Goal: Find specific page/section: Find specific page/section

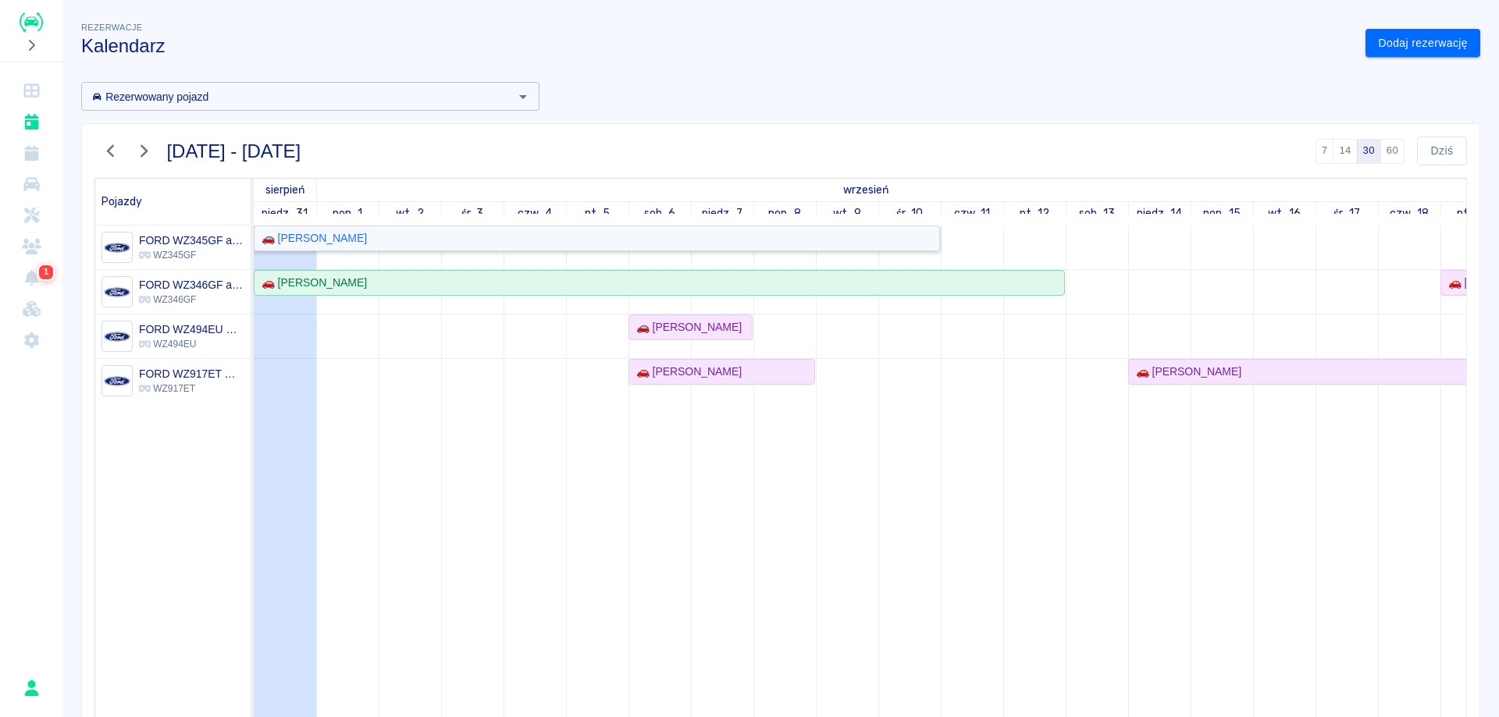
click at [813, 247] on link "🚗 [PERSON_NAME]" at bounding box center [597, 239] width 686 height 26
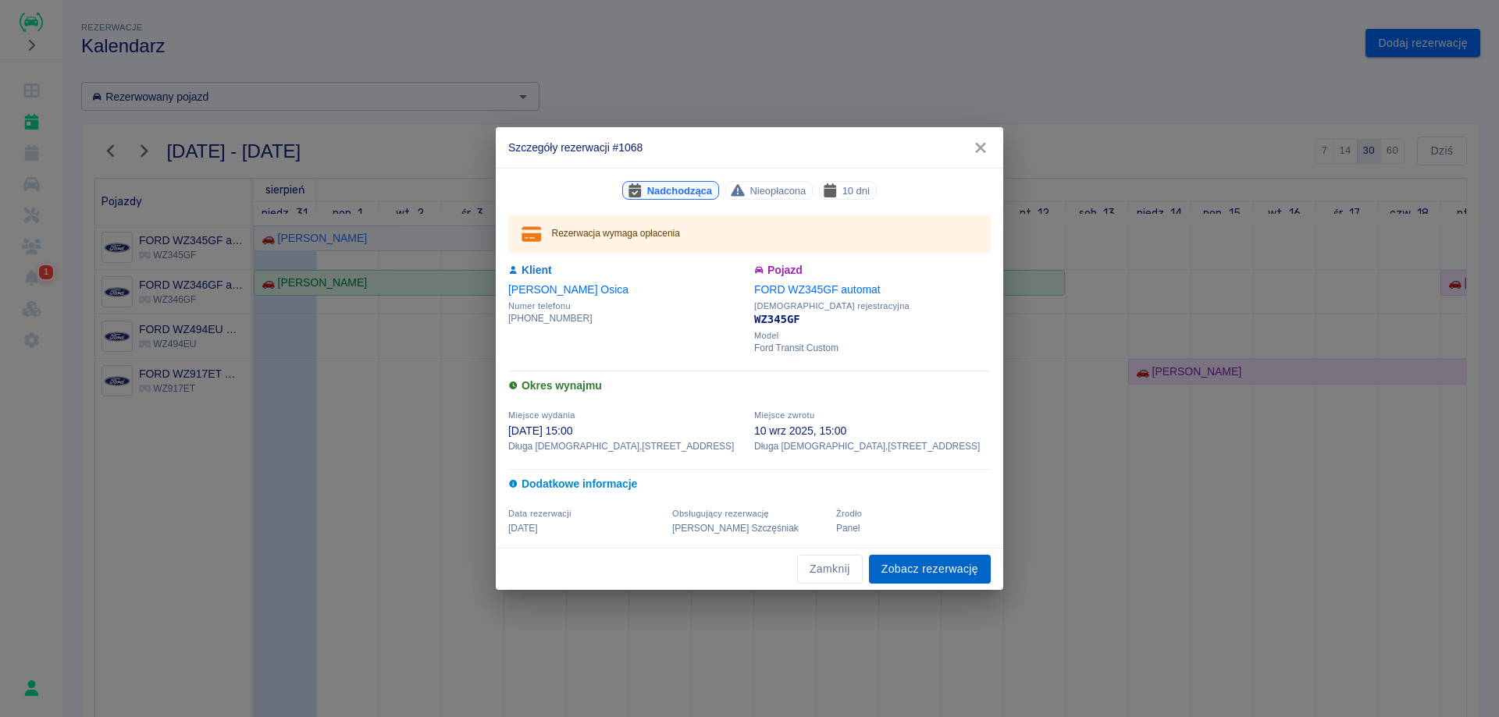
click at [939, 566] on link "Zobacz rezerwację" at bounding box center [930, 569] width 122 height 29
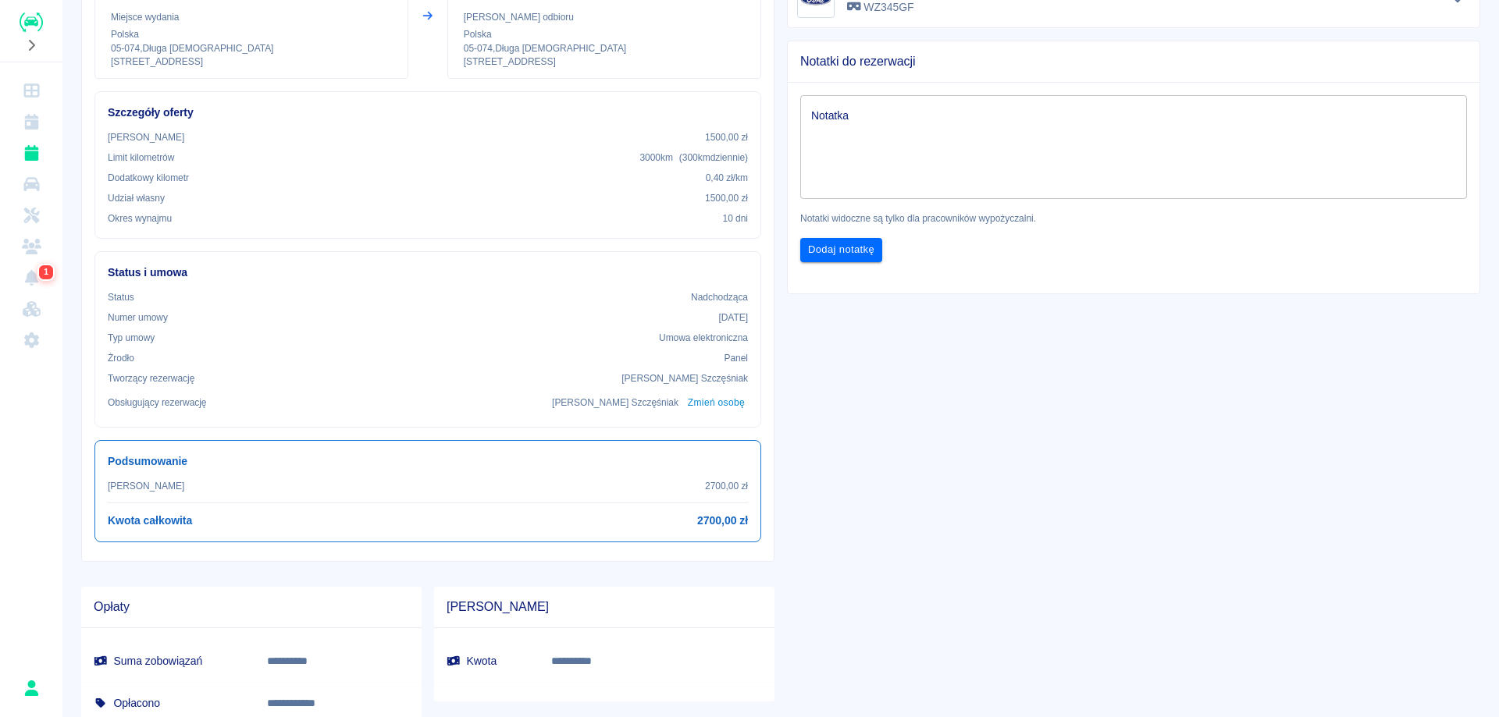
scroll to position [308, 0]
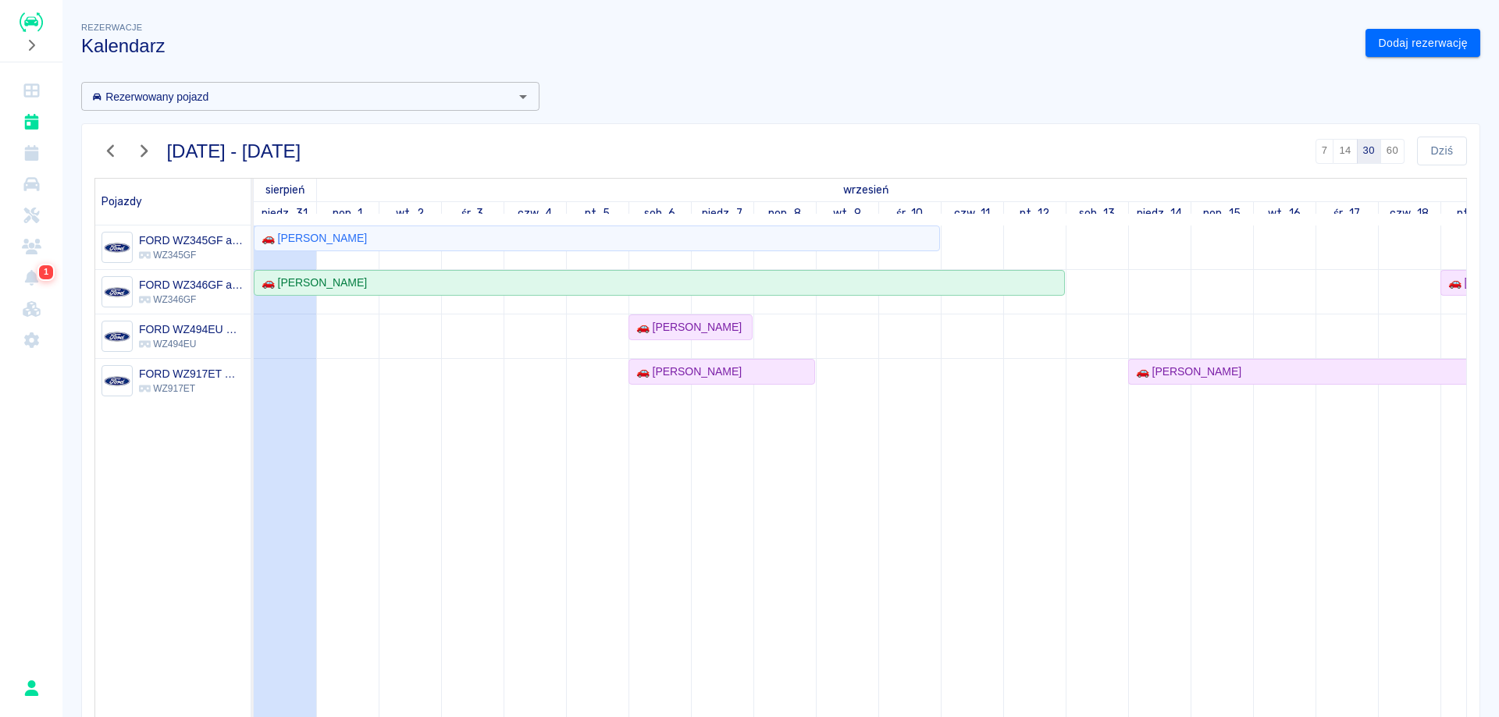
click at [111, 158] on icon "button" at bounding box center [111, 151] width 20 height 16
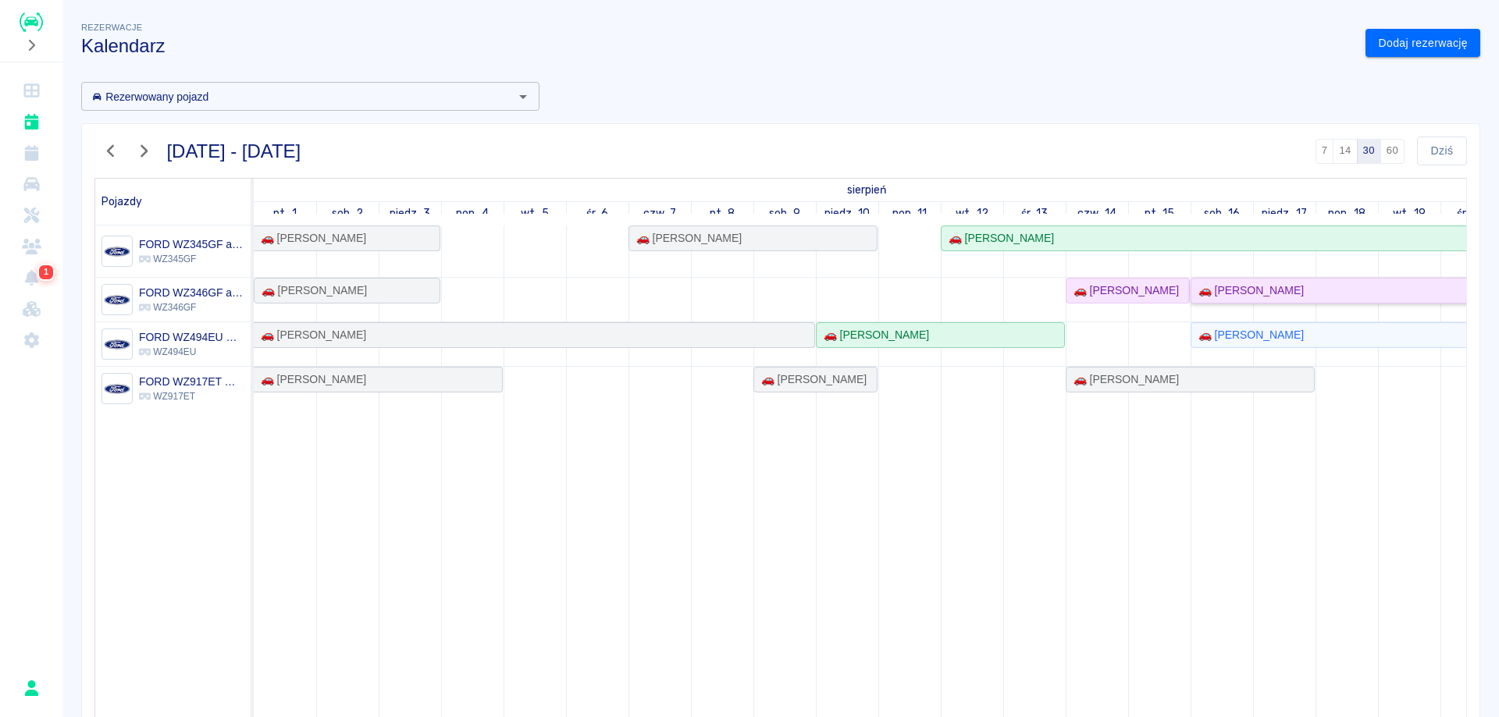
click at [1283, 292] on div "🚗 [PERSON_NAME]" at bounding box center [1248, 291] width 112 height 16
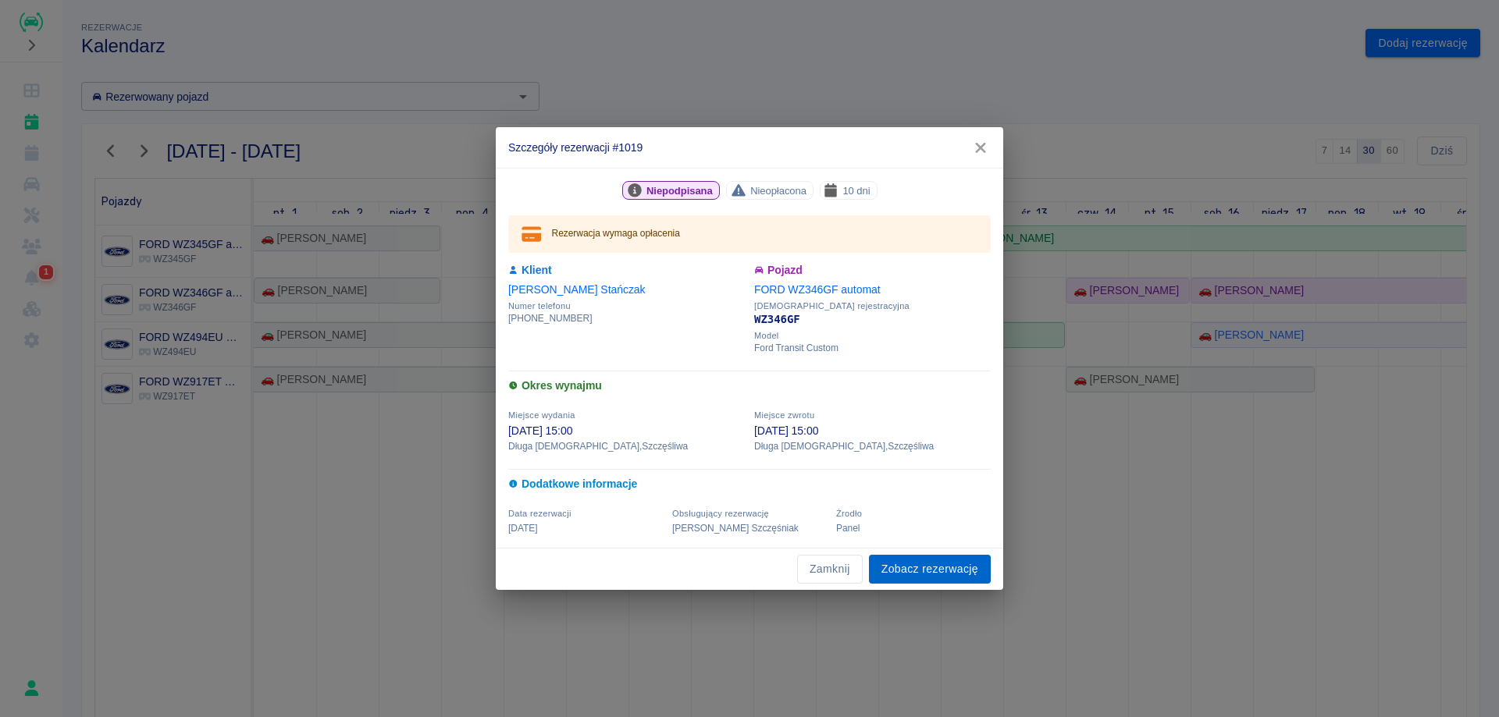
click at [926, 570] on link "Zobacz rezerwację" at bounding box center [930, 569] width 122 height 29
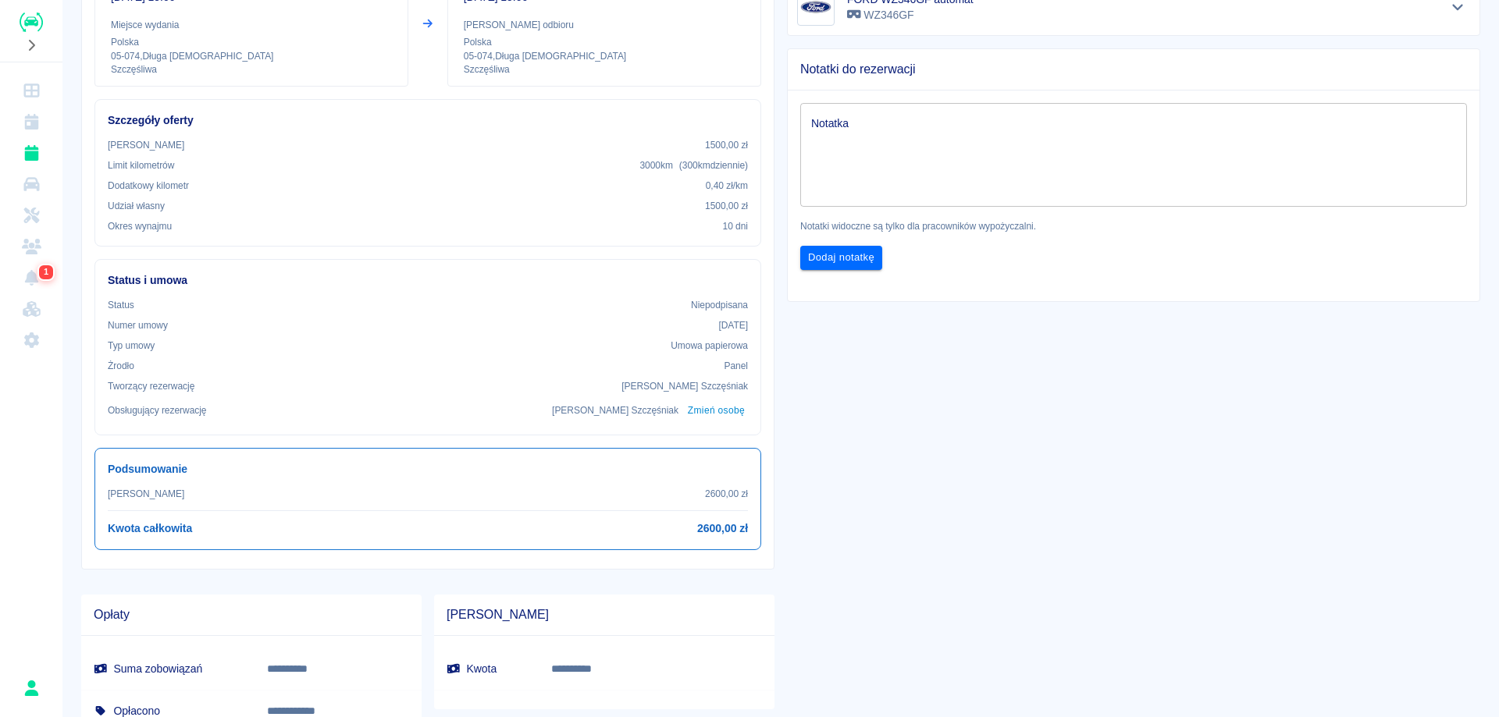
scroll to position [308, 0]
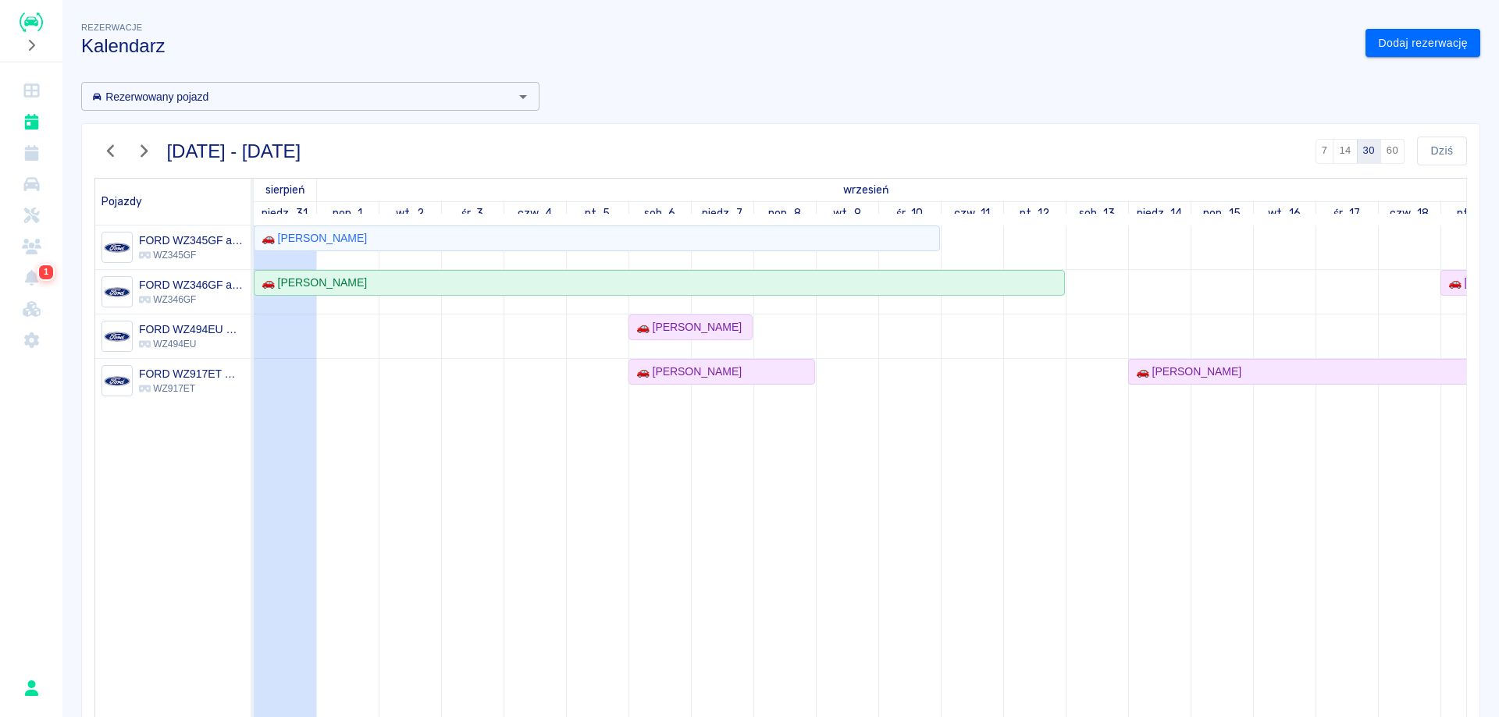
scroll to position [151, 0]
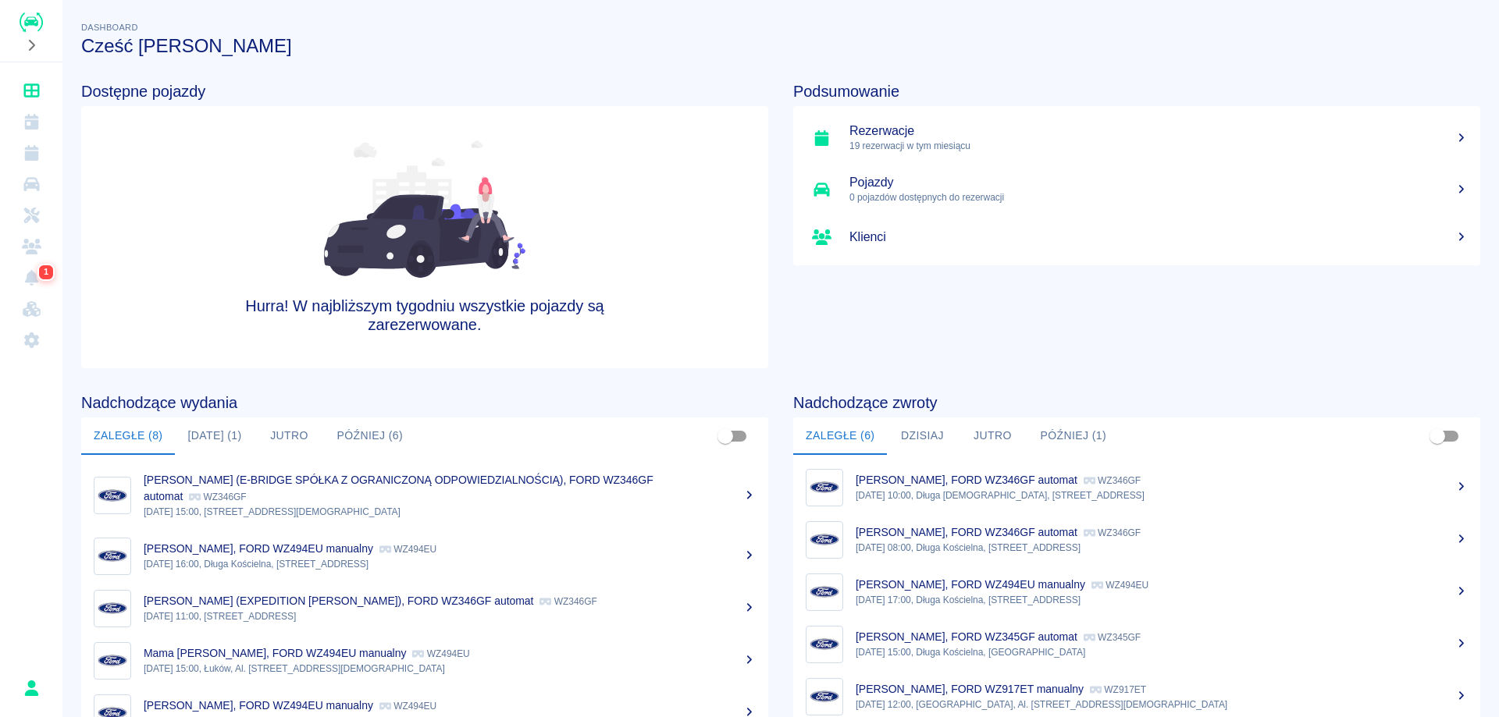
click at [20, 116] on link "Kalendarz" at bounding box center [31, 121] width 50 height 31
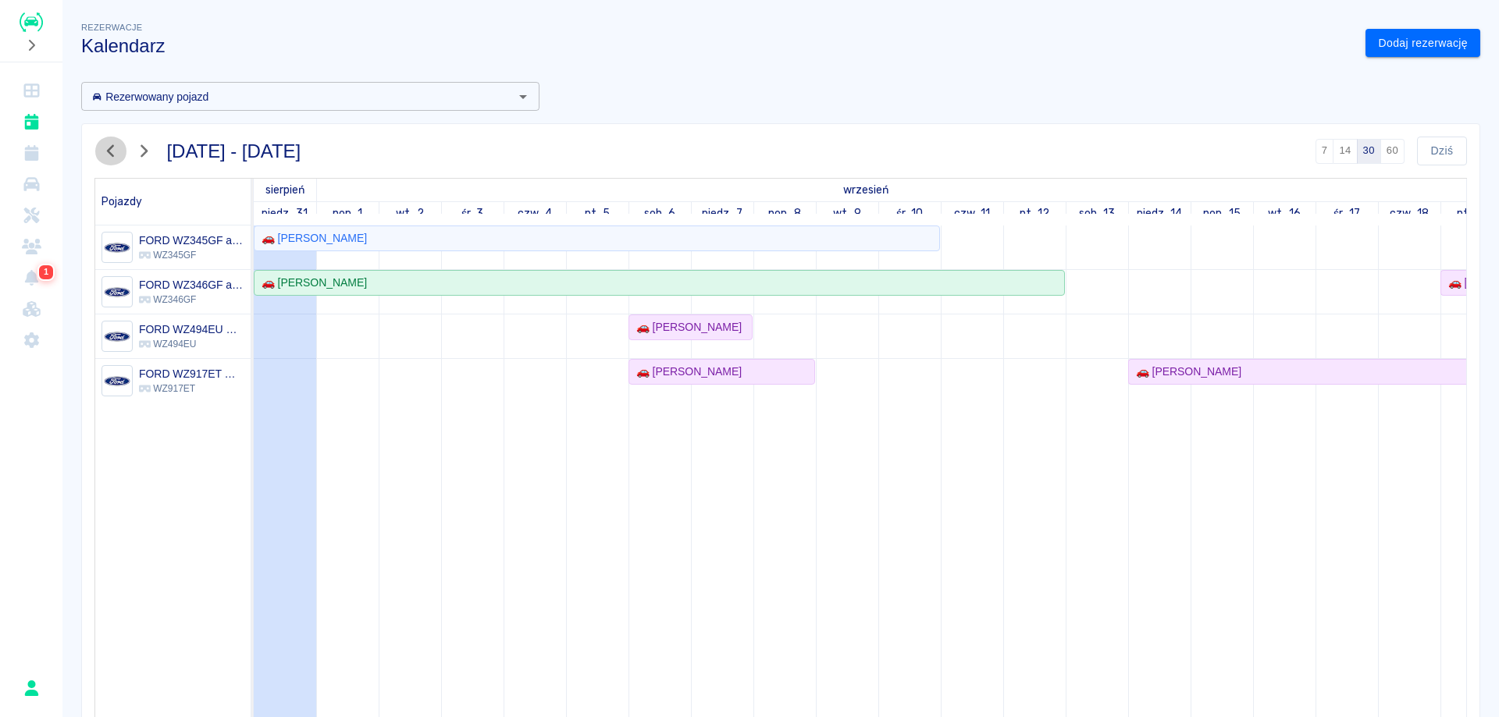
click at [110, 157] on icon "button" at bounding box center [111, 151] width 20 height 16
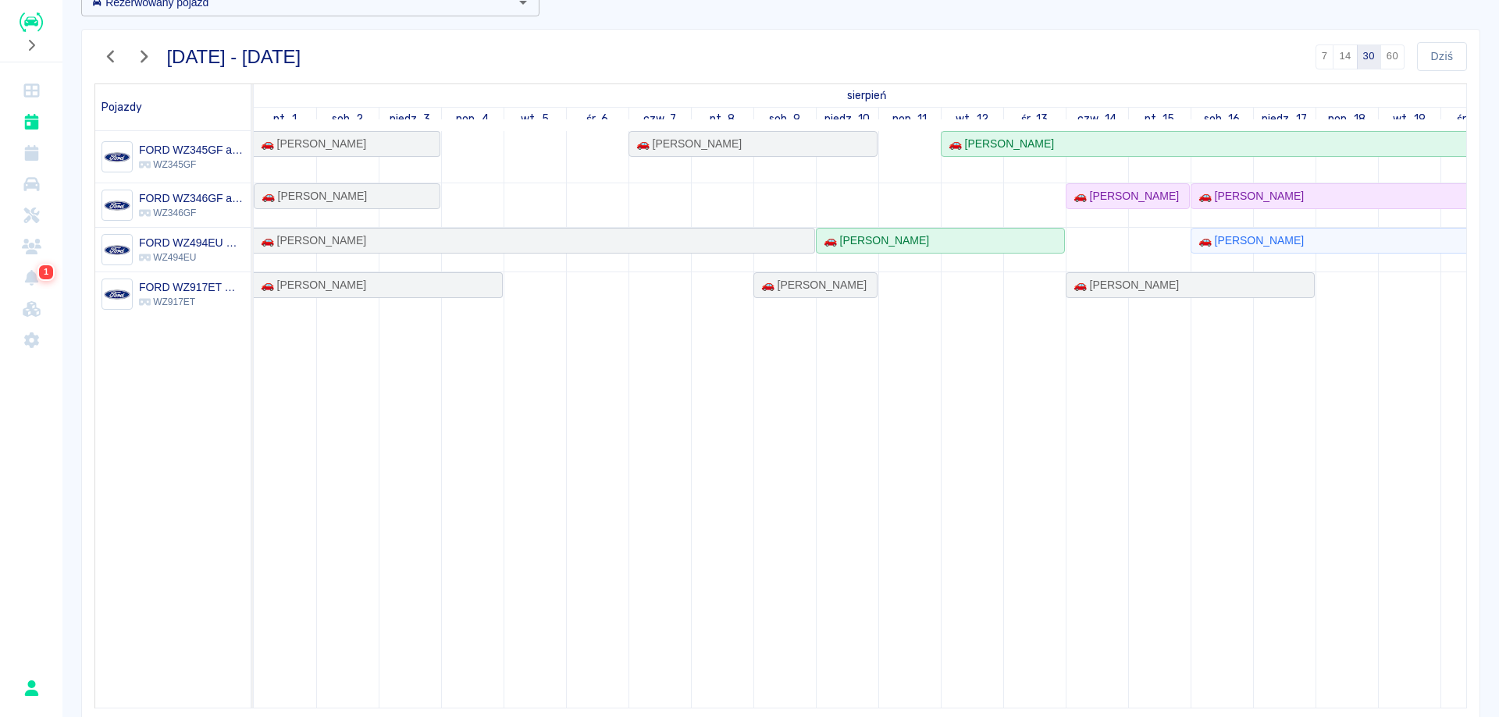
scroll to position [151, 0]
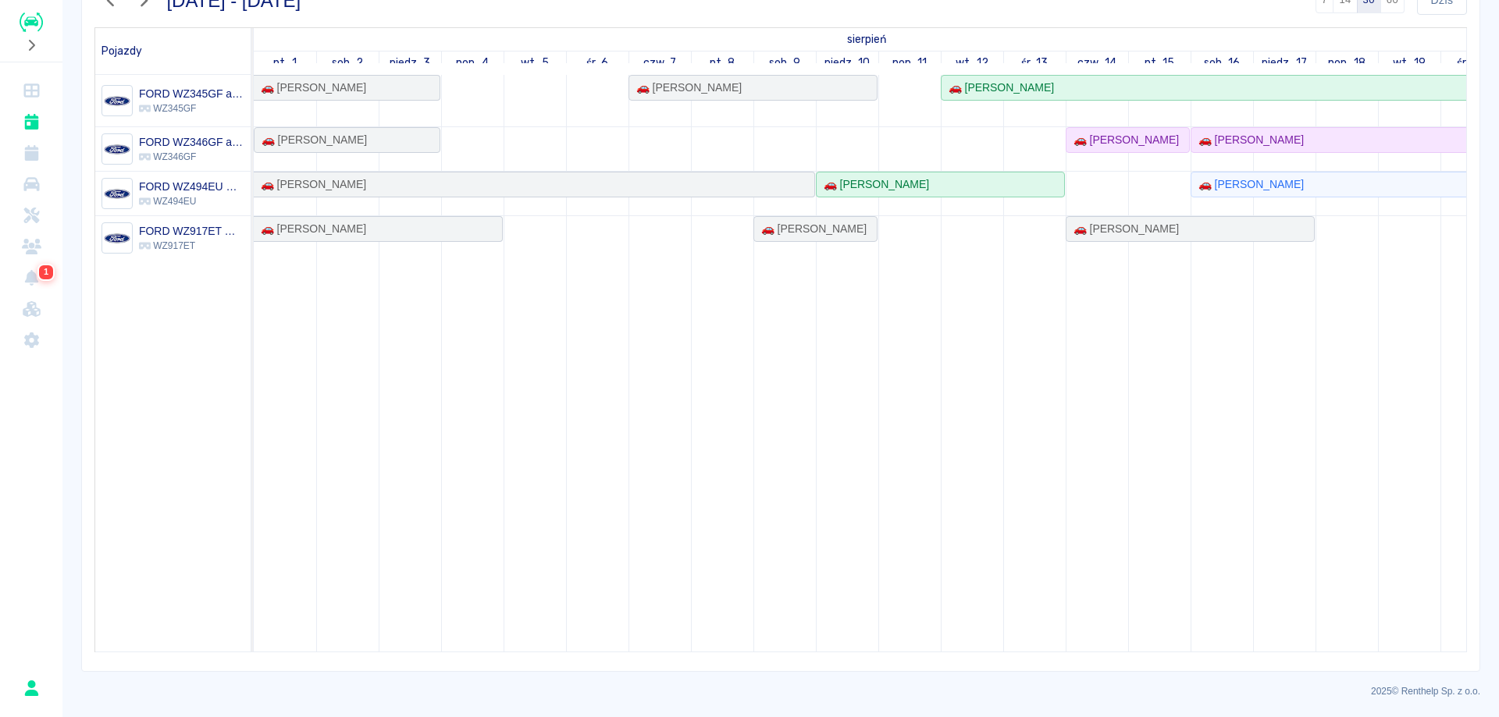
click at [838, 639] on td at bounding box center [847, 363] width 62 height 577
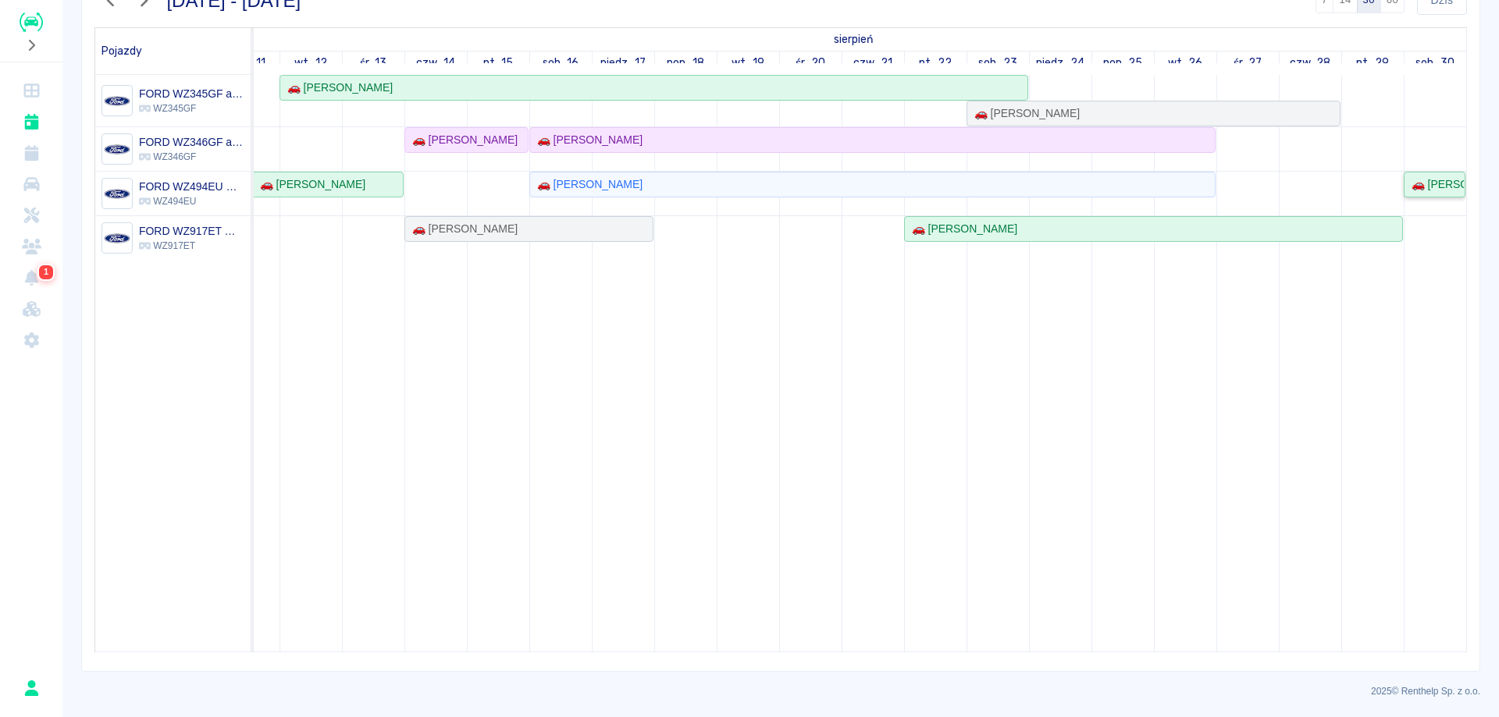
click at [1417, 183] on div "🚗 [PERSON_NAME]" at bounding box center [1434, 184] width 59 height 16
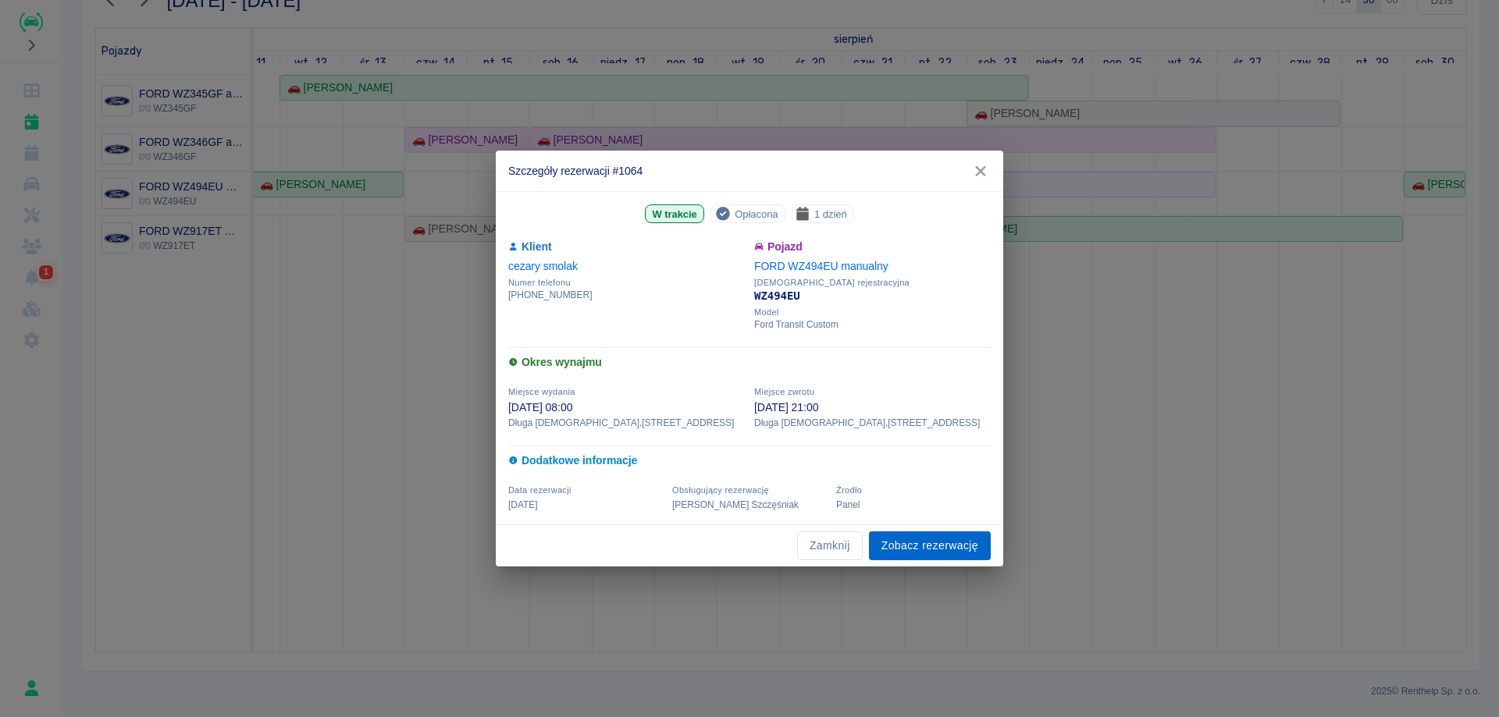
click at [940, 537] on link "Zobacz rezerwację" at bounding box center [930, 546] width 122 height 29
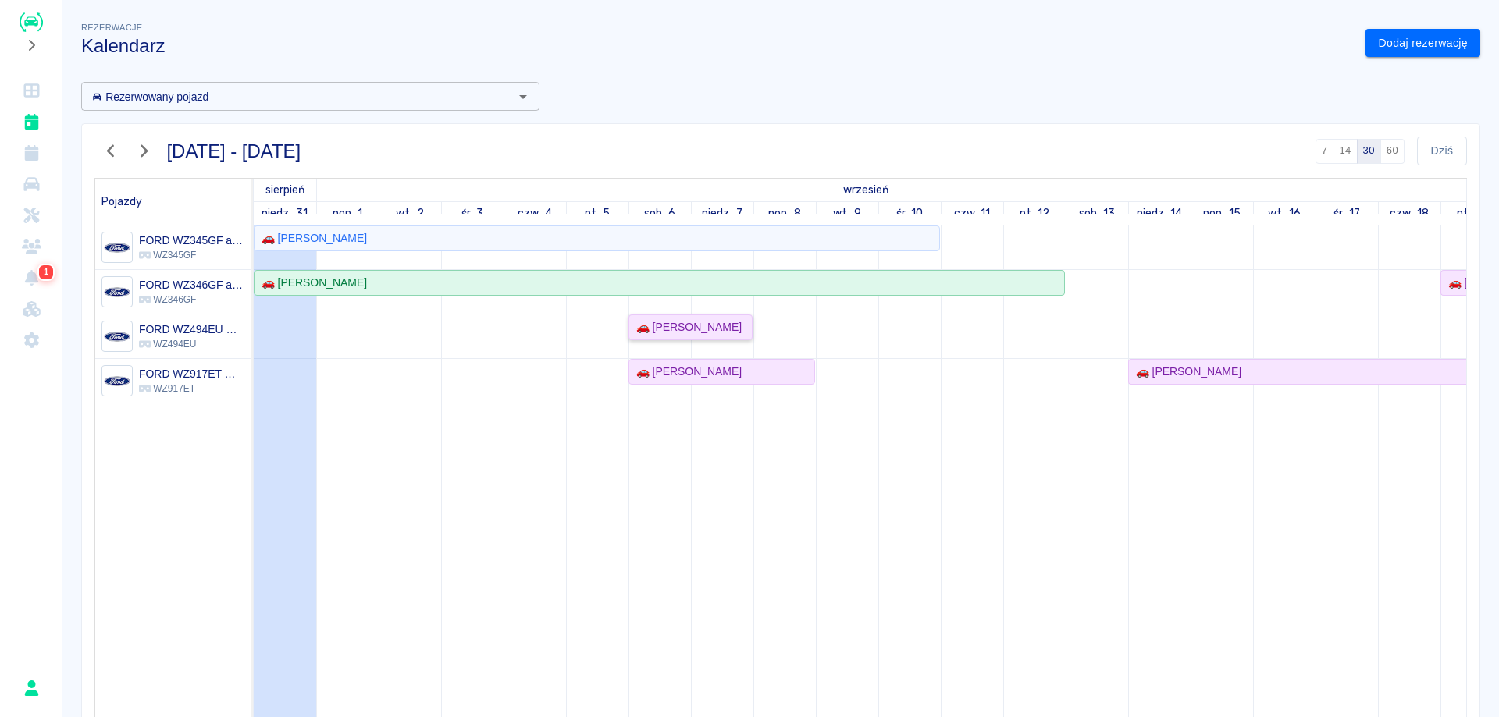
click at [652, 326] on div "🚗 [PERSON_NAME]" at bounding box center [686, 327] width 112 height 16
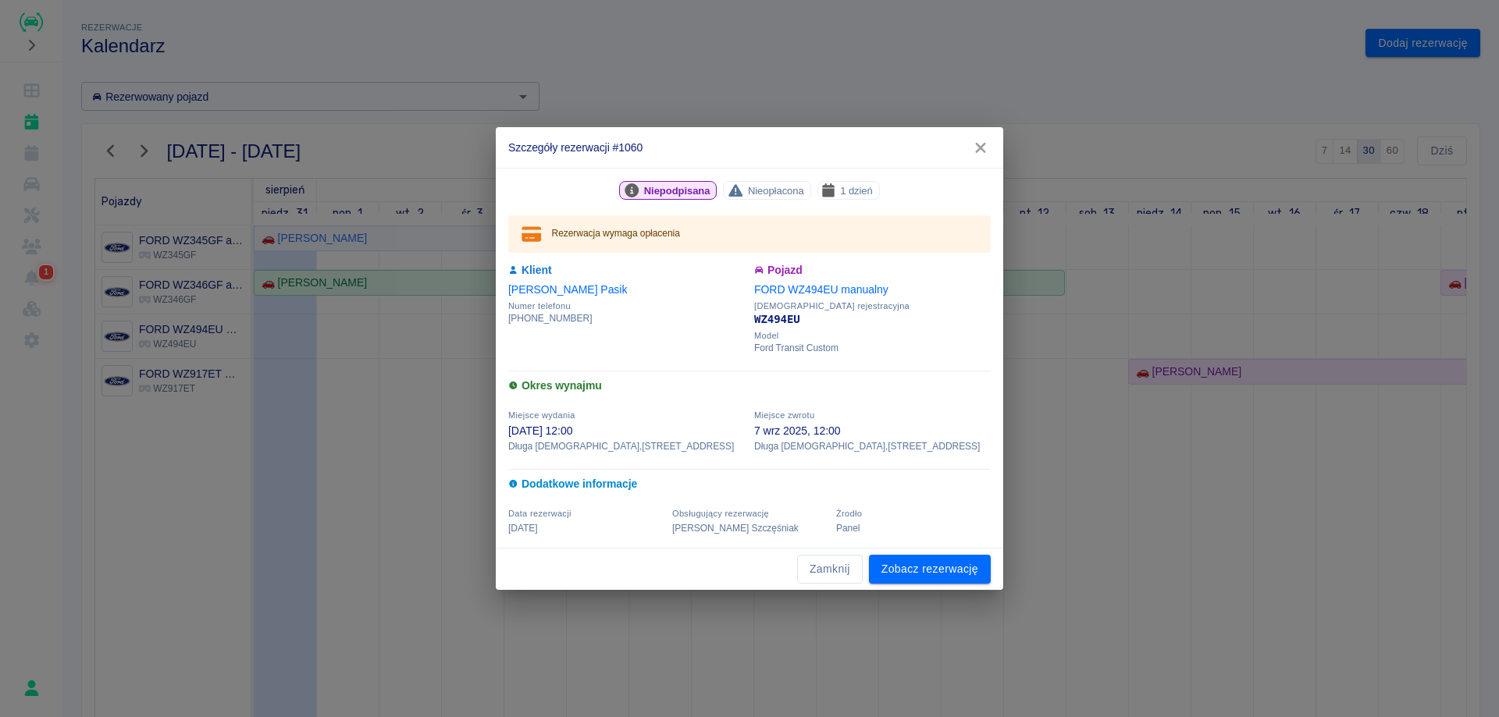
click at [972, 147] on icon "button" at bounding box center [980, 148] width 20 height 16
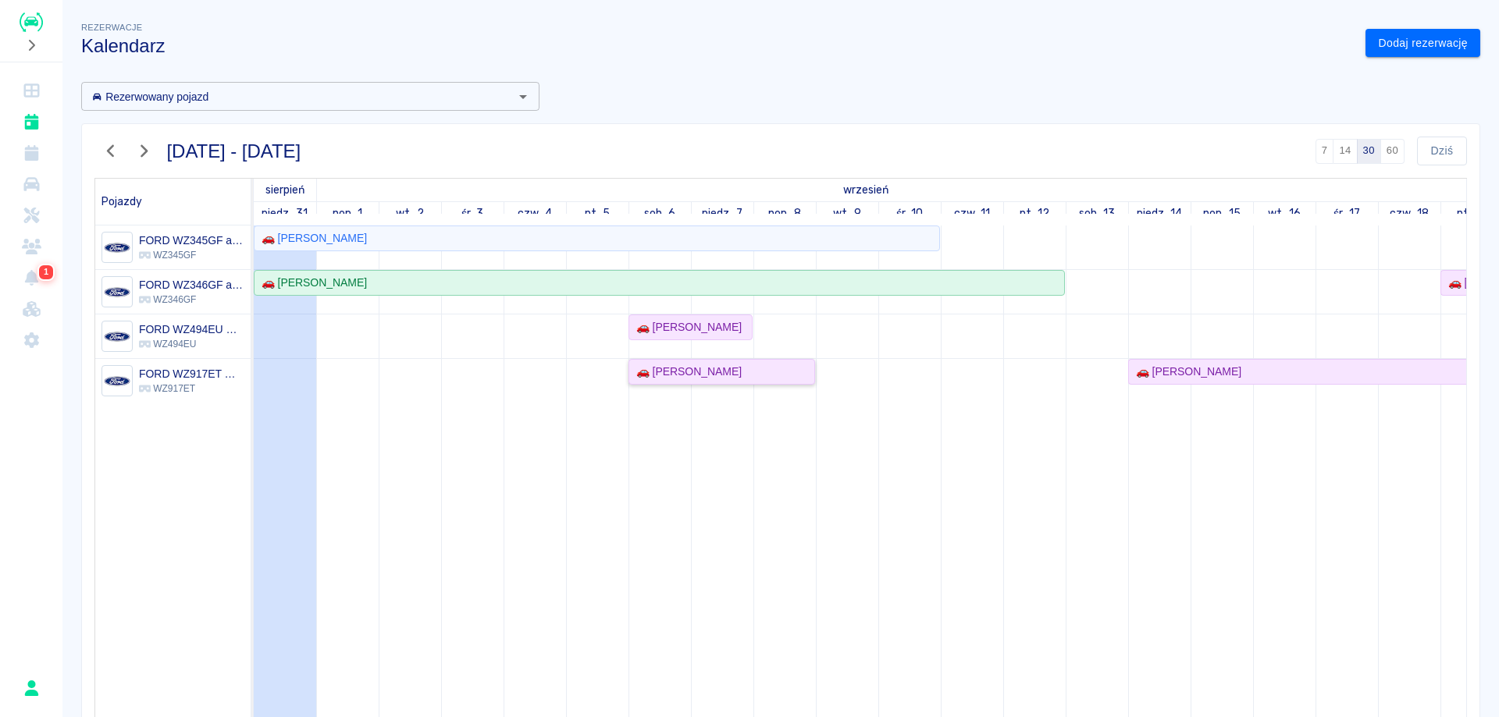
click at [706, 369] on div "🚗 [PERSON_NAME]" at bounding box center [686, 372] width 112 height 16
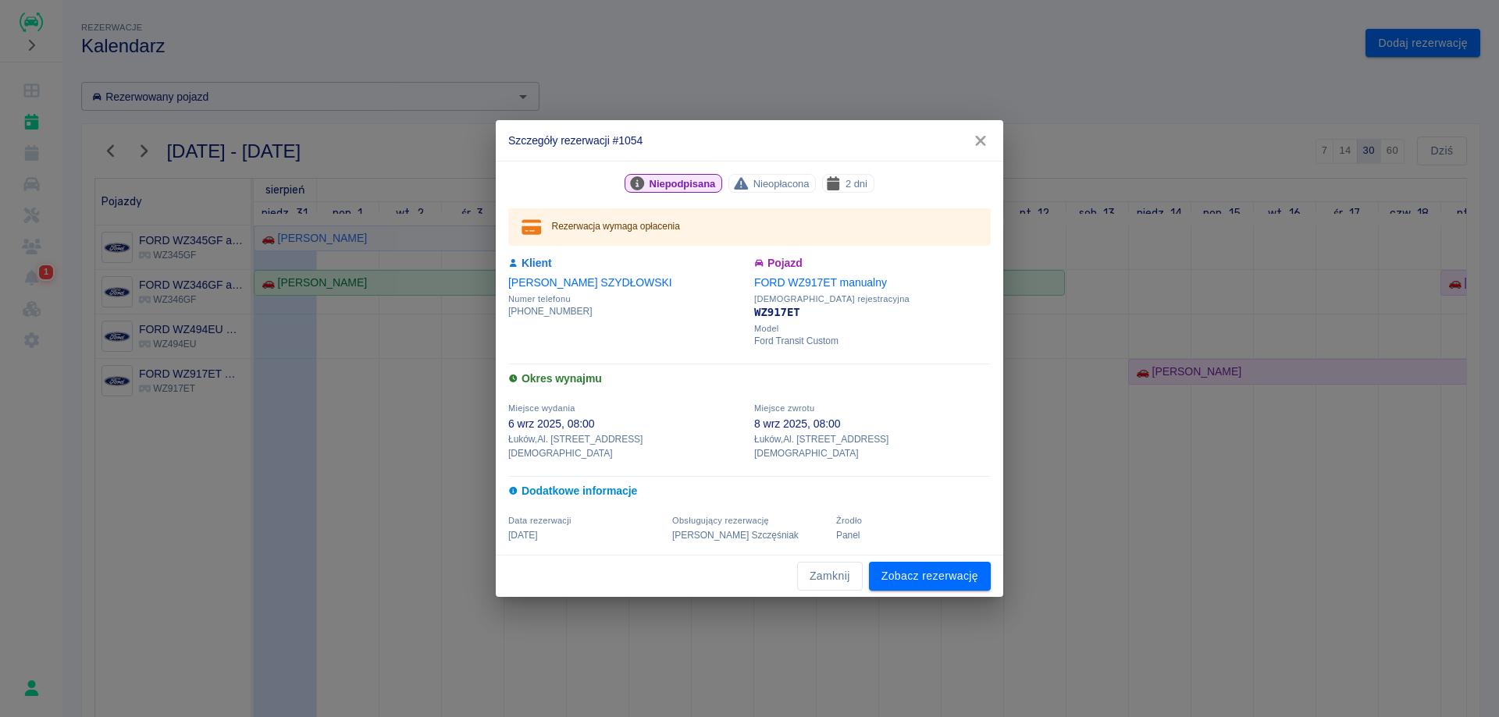
click at [984, 137] on button "button" at bounding box center [980, 140] width 33 height 29
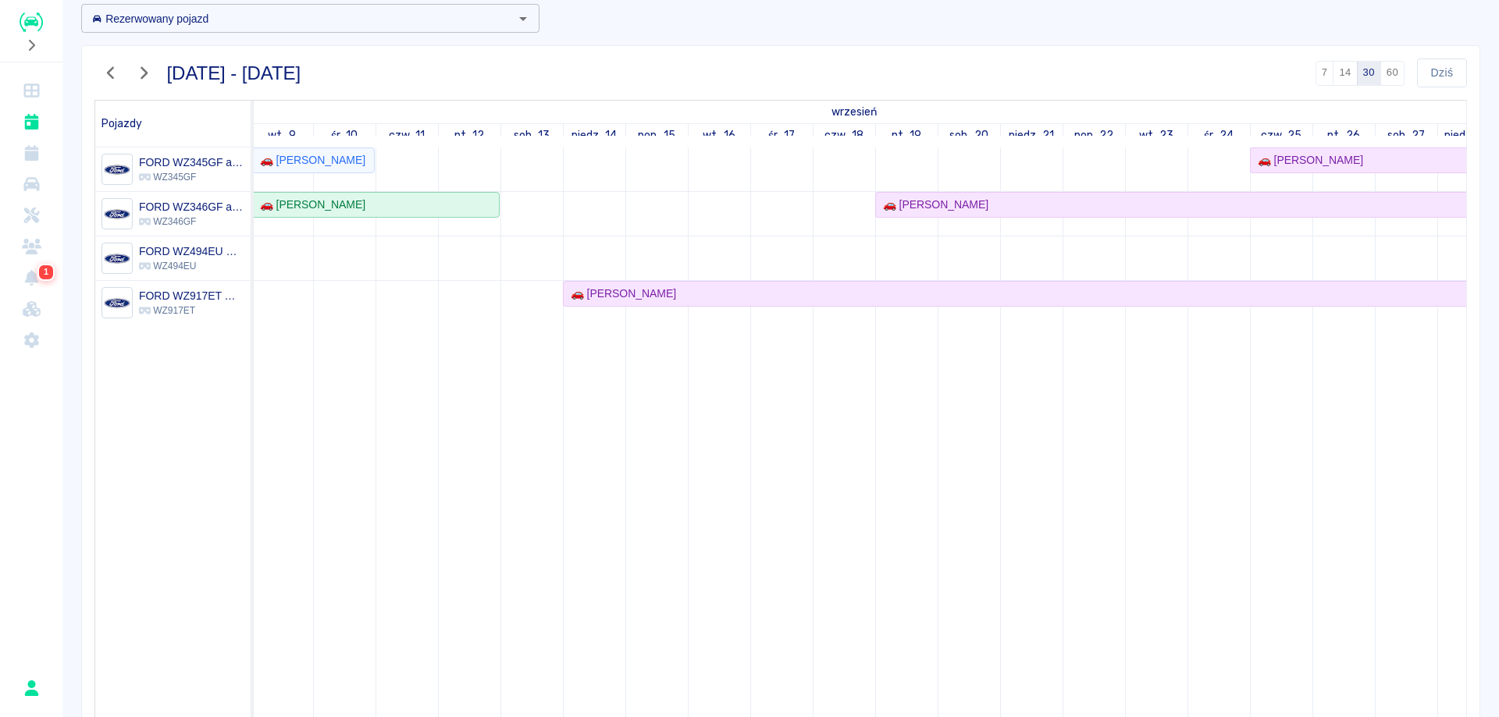
scroll to position [0, 673]
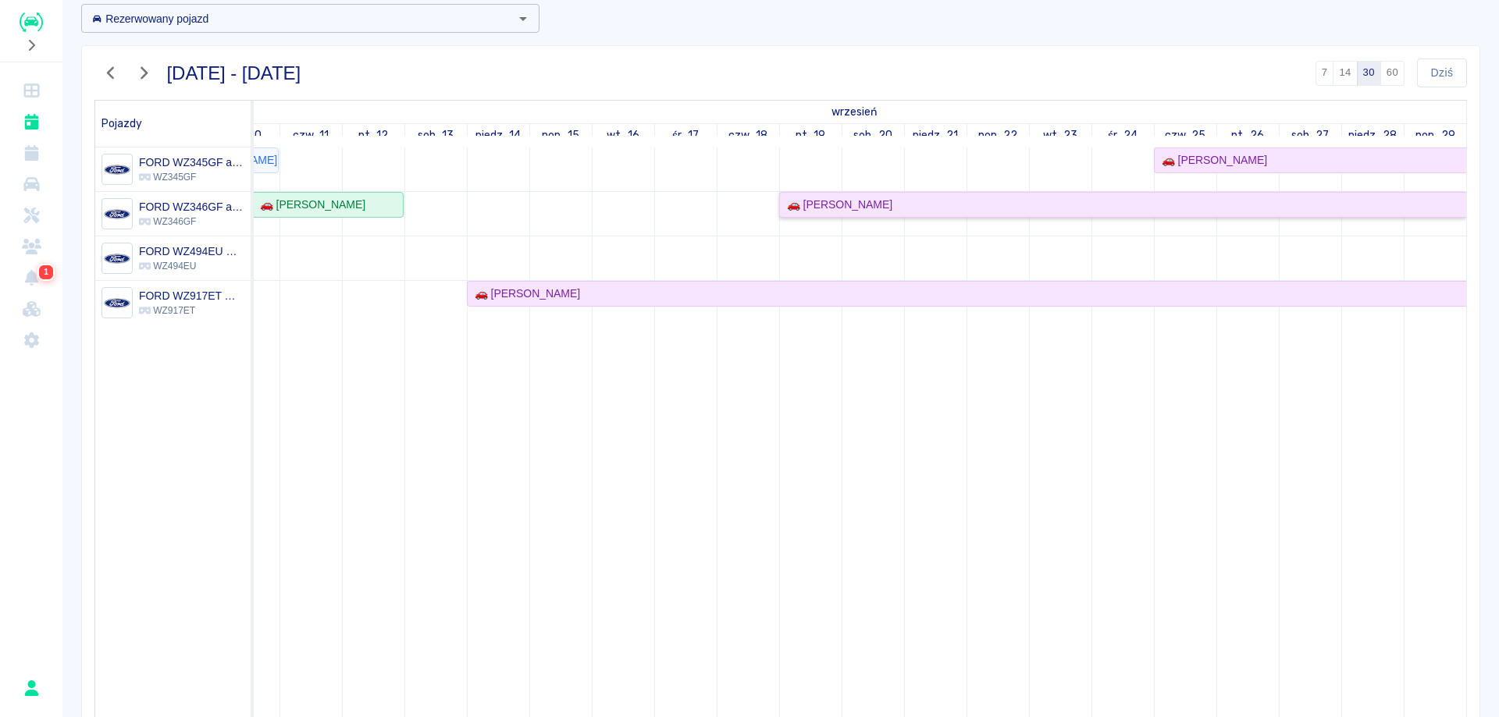
click at [921, 208] on div "🚗 [PERSON_NAME]" at bounding box center [1123, 205] width 685 height 16
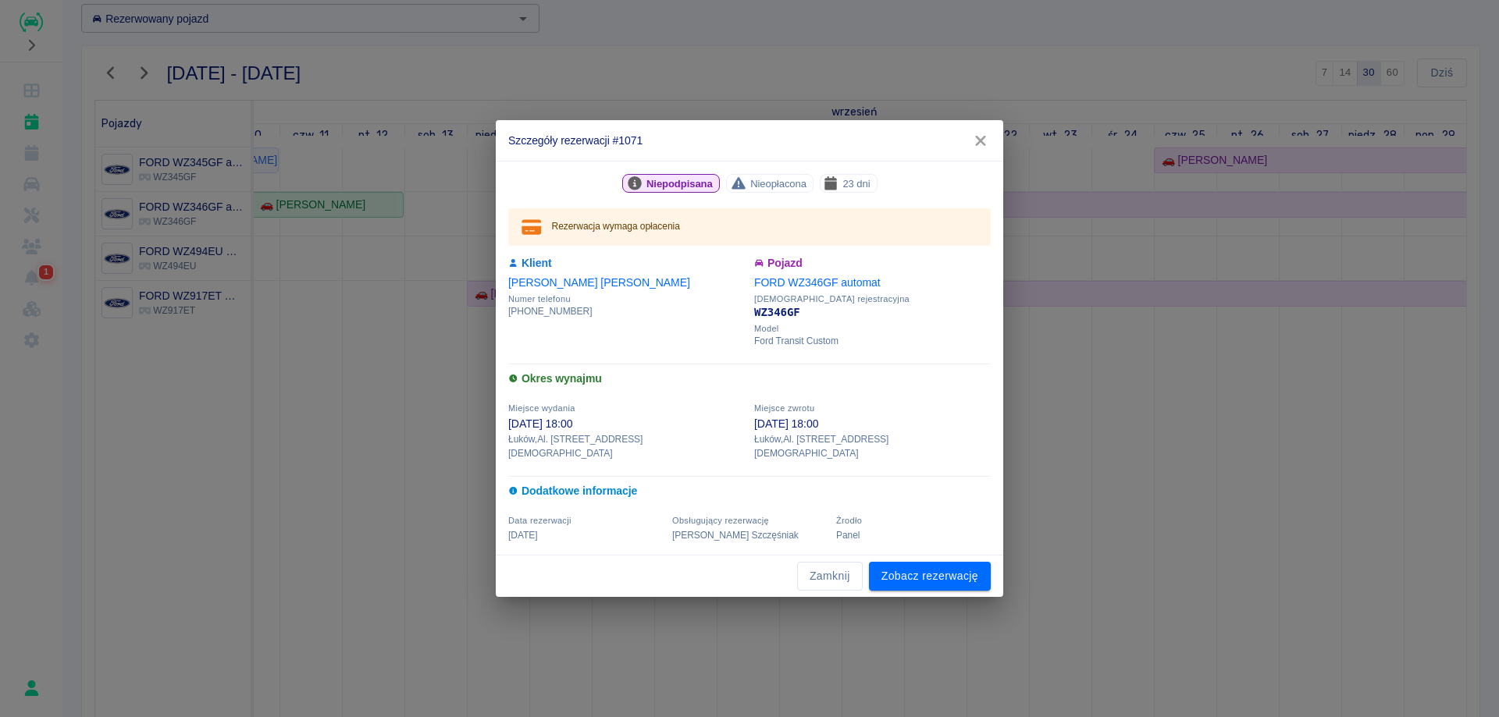
click at [986, 144] on icon "button" at bounding box center [980, 141] width 20 height 16
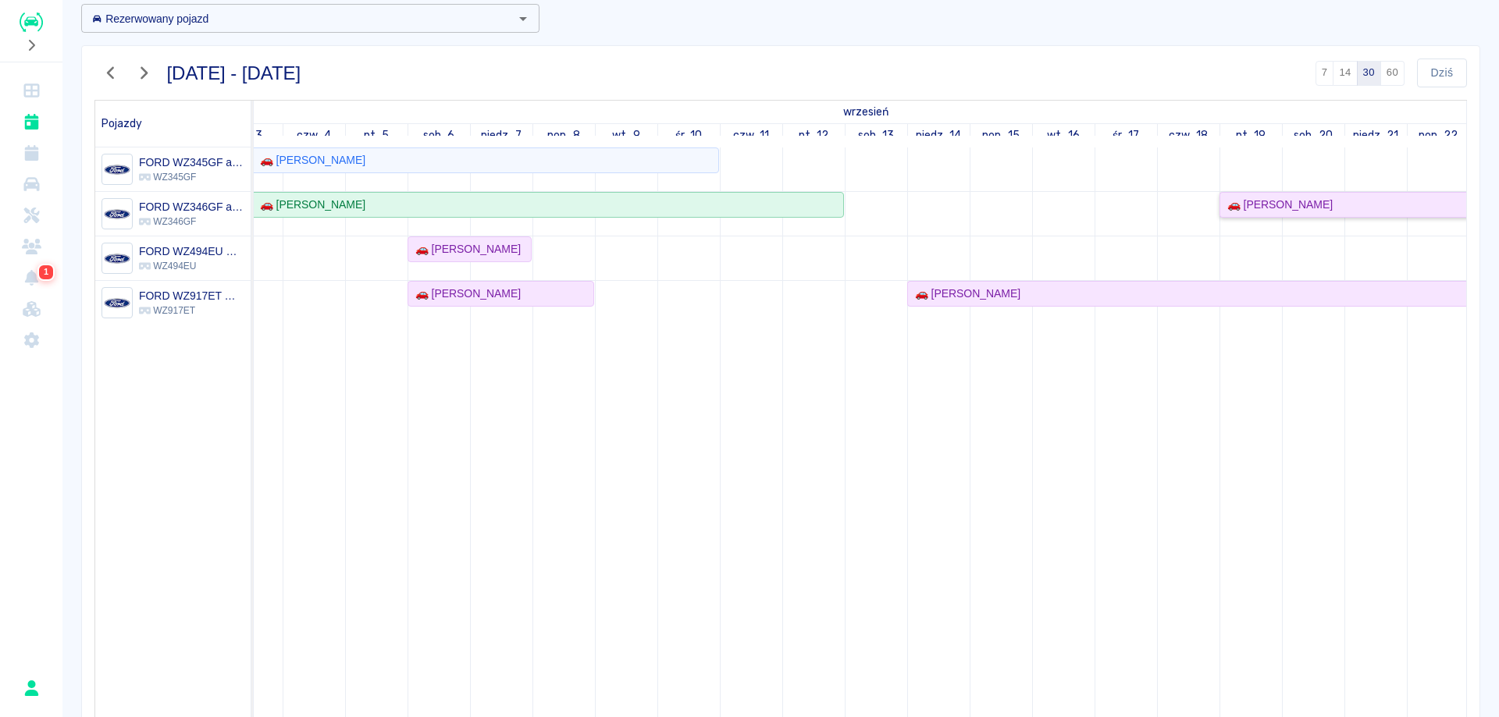
scroll to position [0, 216]
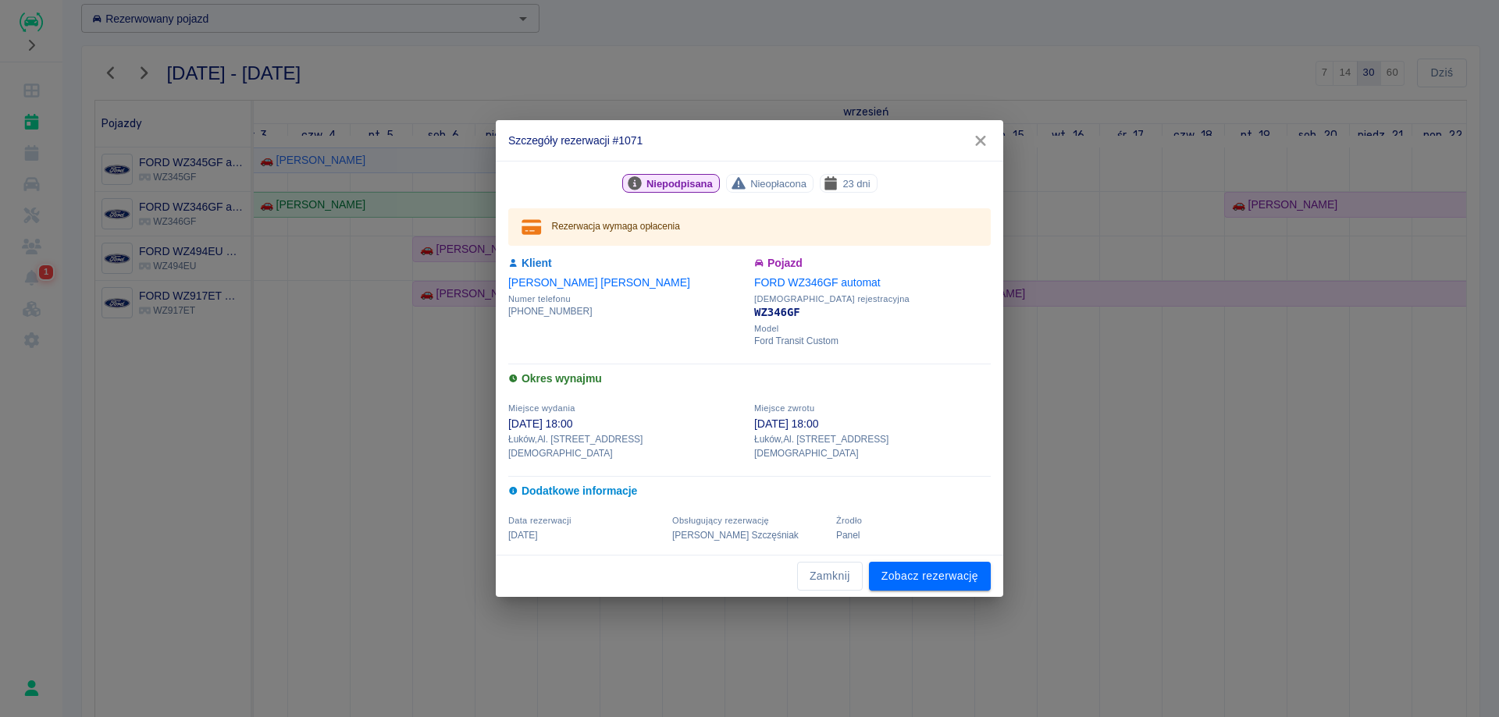
click at [976, 144] on icon "button" at bounding box center [980, 141] width 10 height 10
